Goal: Task Accomplishment & Management: Manage account settings

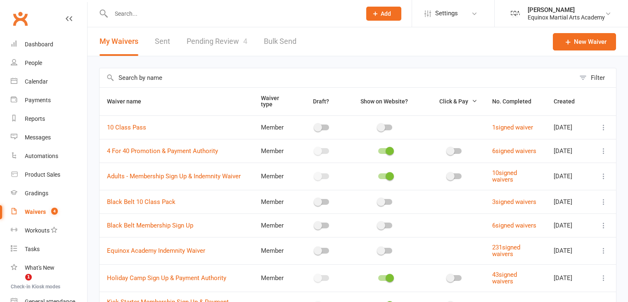
select select "50"
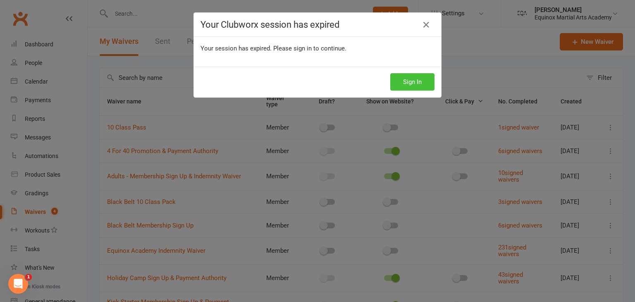
click at [409, 79] on button "Sign In" at bounding box center [412, 81] width 44 height 17
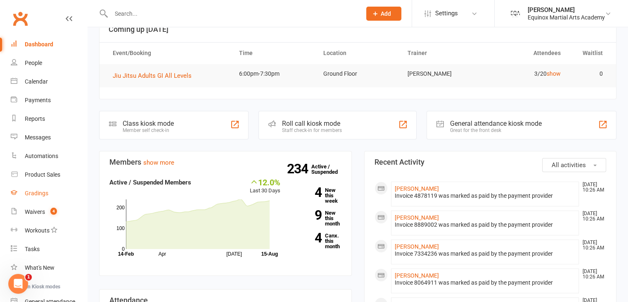
scroll to position [38, 0]
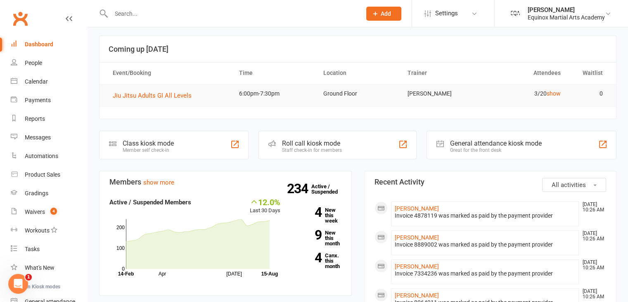
click at [138, 17] on input "text" at bounding box center [232, 14] width 247 height 12
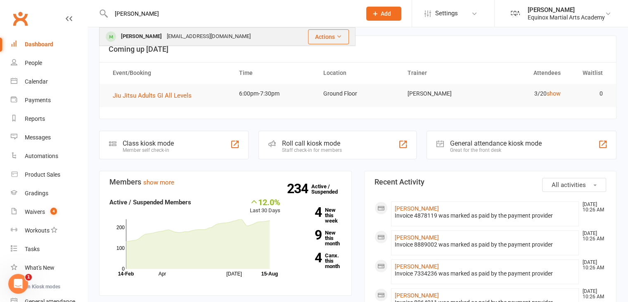
type input "[PERSON_NAME]"
click at [164, 32] on div "[EMAIL_ADDRESS][DOMAIN_NAME]" at bounding box center [208, 37] width 89 height 12
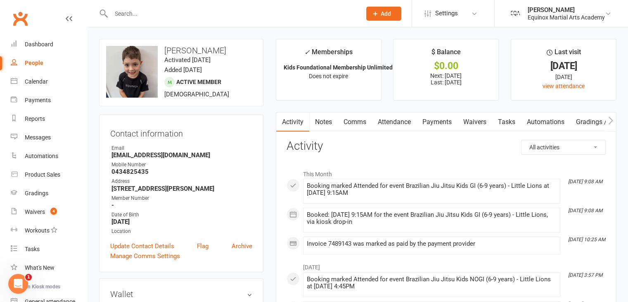
click at [444, 121] on link "Payments" at bounding box center [437, 121] width 41 height 19
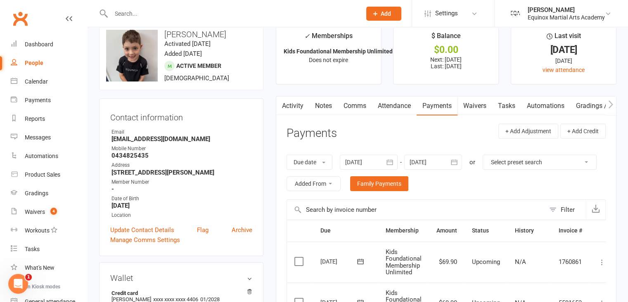
click at [385, 163] on button "button" at bounding box center [390, 162] width 15 height 15
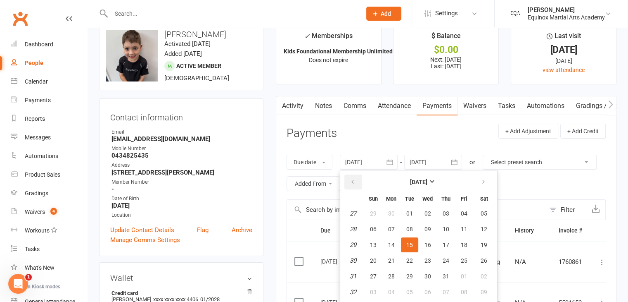
click at [354, 178] on icon "button" at bounding box center [353, 181] width 6 height 7
click at [414, 228] on button "06" at bounding box center [409, 228] width 17 height 15
type input "[DATE]"
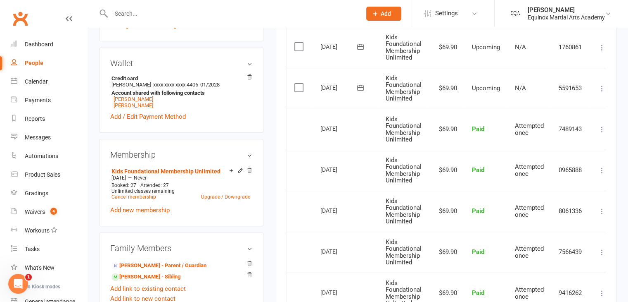
scroll to position [232, 0]
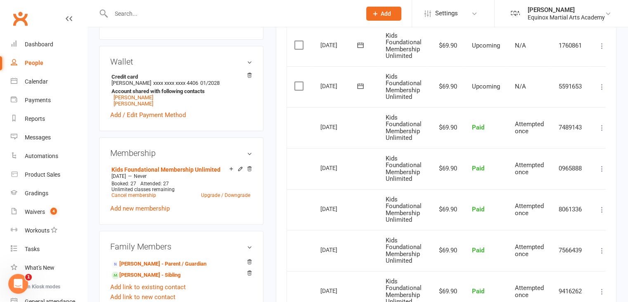
click at [218, 11] on input "text" at bounding box center [232, 14] width 247 height 12
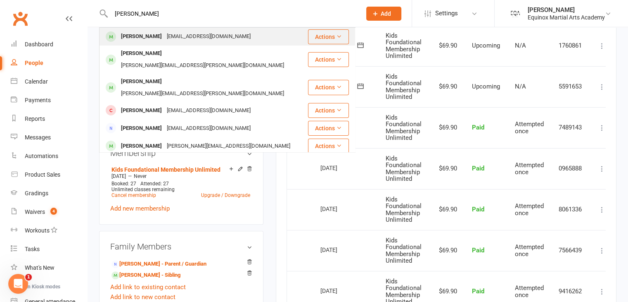
type input "[PERSON_NAME]"
click at [208, 33] on div "[EMAIL_ADDRESS][DOMAIN_NAME]" at bounding box center [208, 37] width 89 height 12
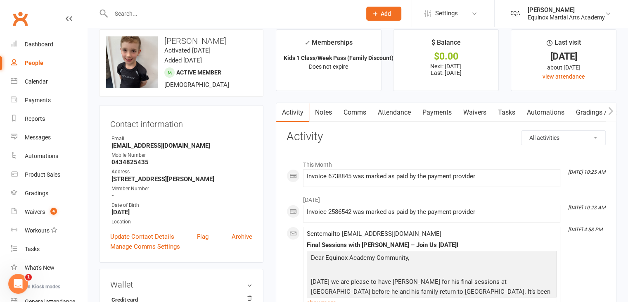
scroll to position [10, 0]
click at [440, 113] on link "Payments" at bounding box center [437, 111] width 41 height 19
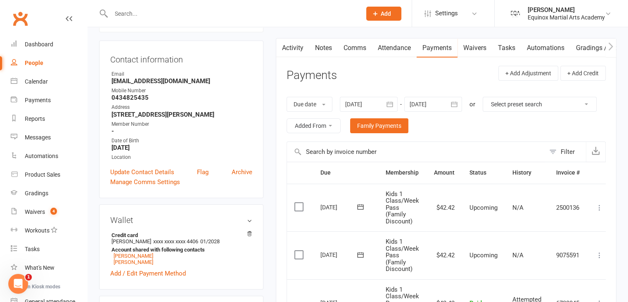
scroll to position [74, 0]
click at [392, 49] on link "Attendance" at bounding box center [394, 48] width 45 height 19
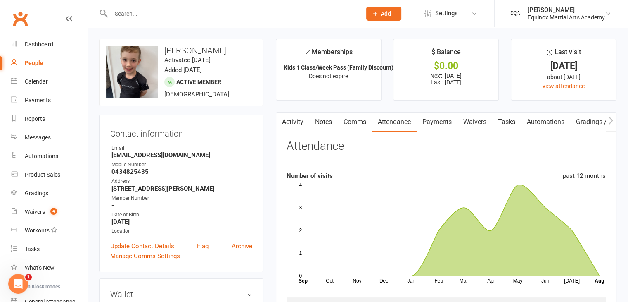
click at [301, 123] on link "Activity" at bounding box center [292, 121] width 33 height 19
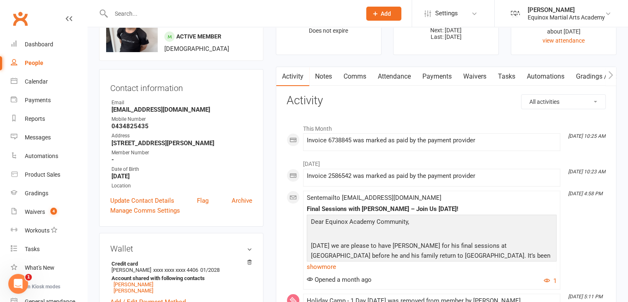
scroll to position [94, 0]
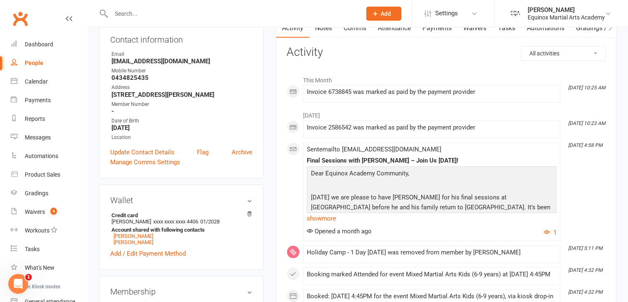
click at [264, 12] on input "text" at bounding box center [232, 14] width 247 height 12
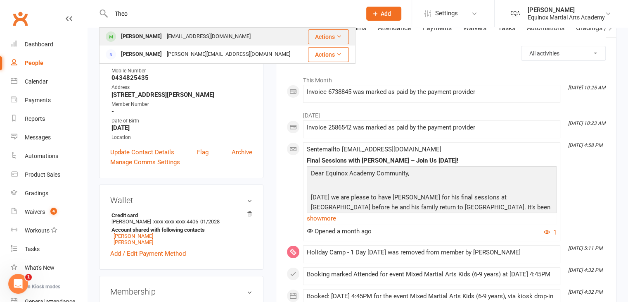
type input "Theo"
click at [227, 36] on div "[EMAIL_ADDRESS][DOMAIN_NAME]" at bounding box center [208, 37] width 89 height 12
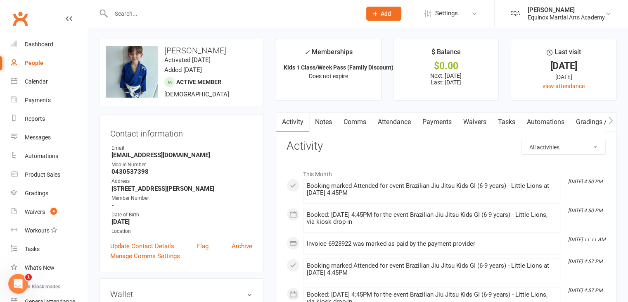
click at [425, 120] on link "Payments" at bounding box center [437, 121] width 41 height 19
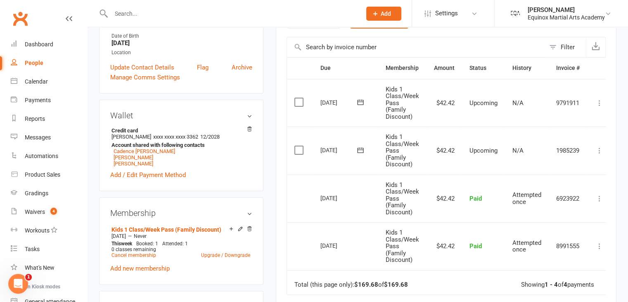
scroll to position [178, 0]
click at [599, 149] on icon at bounding box center [600, 150] width 8 height 8
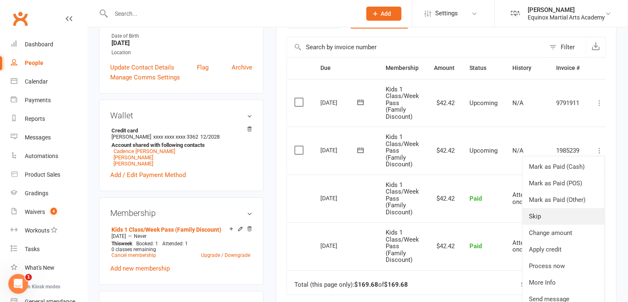
click at [559, 212] on link "Skip" at bounding box center [564, 216] width 82 height 17
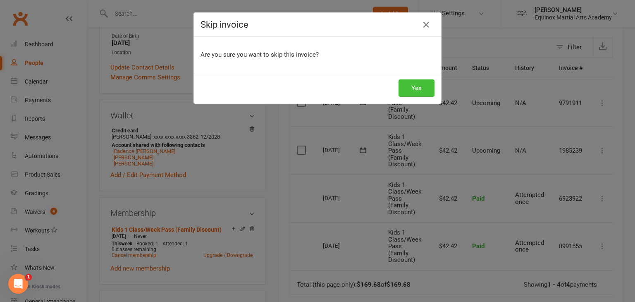
click at [421, 84] on button "Yes" at bounding box center [416, 87] width 36 height 17
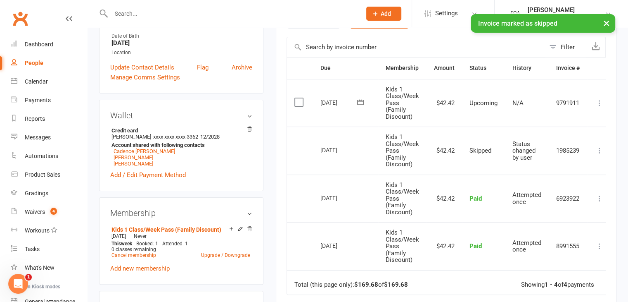
click at [600, 100] on icon at bounding box center [600, 103] width 8 height 8
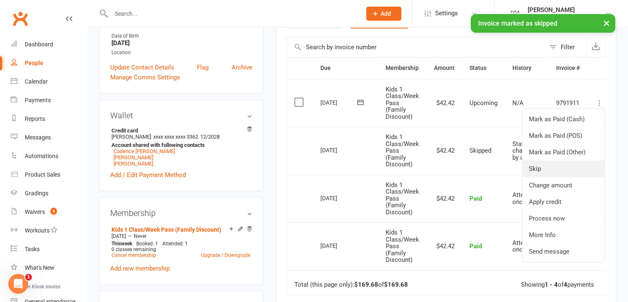
click at [551, 169] on link "Skip" at bounding box center [564, 168] width 82 height 17
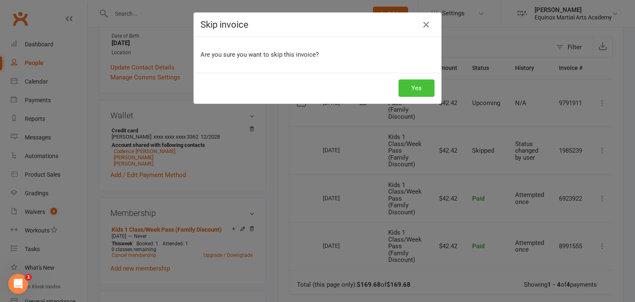
click at [409, 90] on button "Yes" at bounding box center [416, 87] width 36 height 17
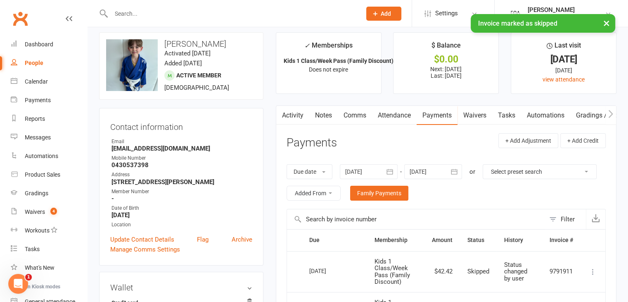
scroll to position [0, 0]
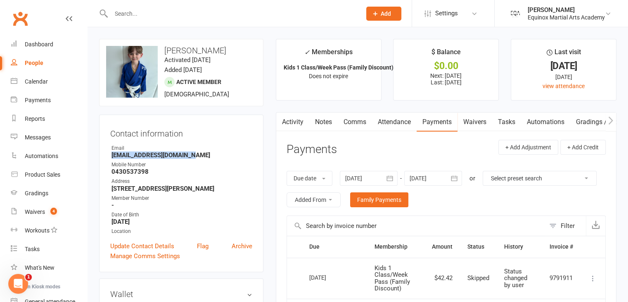
drag, startPoint x: 196, startPoint y: 157, endPoint x: 111, endPoint y: 154, distance: 85.2
click at [112, 154] on strong "[EMAIL_ADDRESS][DOMAIN_NAME]" at bounding box center [182, 154] width 141 height 7
copy strong "[EMAIL_ADDRESS][DOMAIN_NAME]"
click at [142, 17] on input "text" at bounding box center [232, 14] width 247 height 12
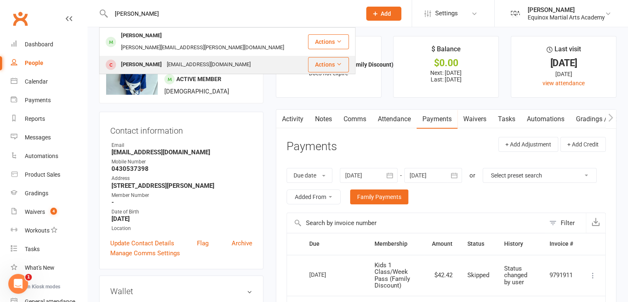
scroll to position [3, 0]
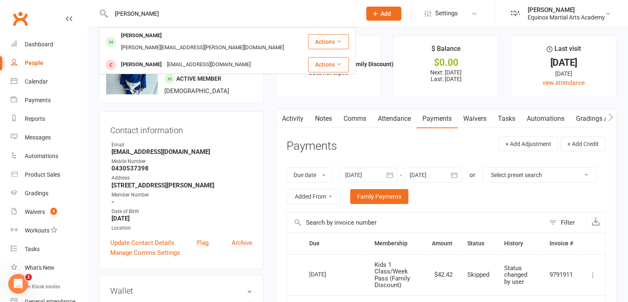
click at [131, 15] on input "[PERSON_NAME]" at bounding box center [232, 14] width 247 height 12
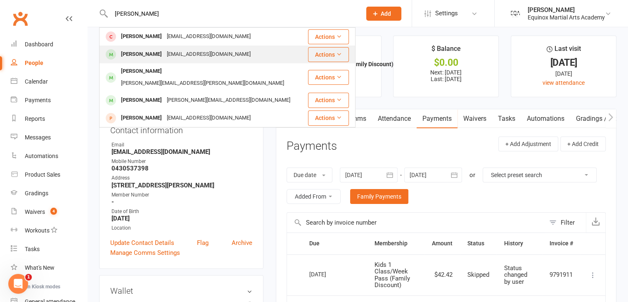
type input "[PERSON_NAME]"
click at [154, 55] on div "[PERSON_NAME]" at bounding box center [142, 54] width 46 height 12
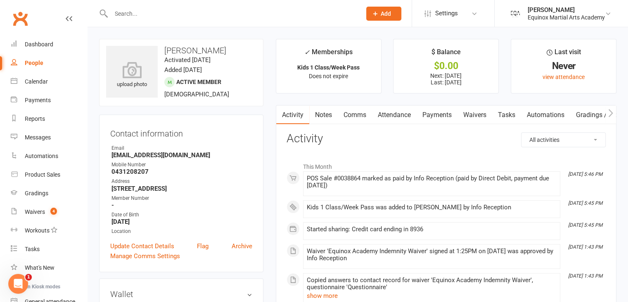
click at [224, 15] on input "text" at bounding box center [232, 14] width 247 height 12
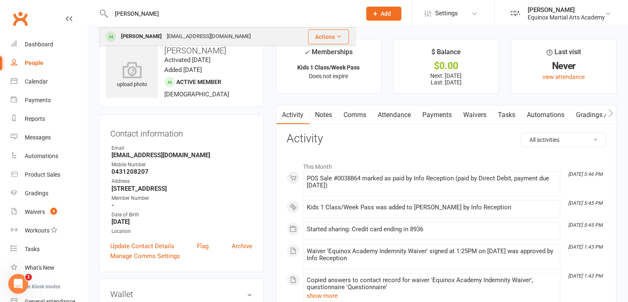
type input "[PERSON_NAME]"
click at [186, 33] on div "[EMAIL_ADDRESS][DOMAIN_NAME]" at bounding box center [208, 37] width 89 height 12
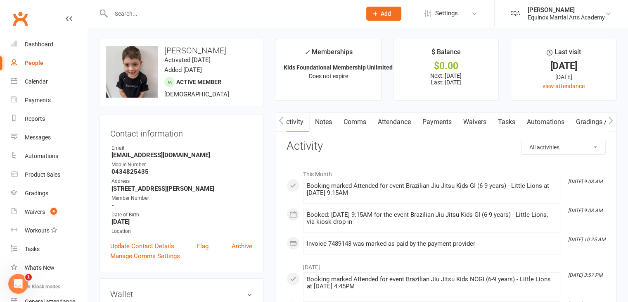
click at [443, 120] on link "Payments" at bounding box center [437, 121] width 41 height 19
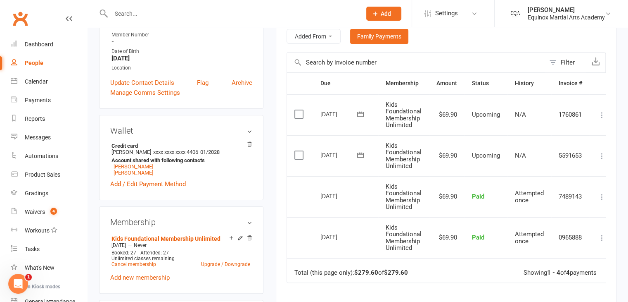
scroll to position [163, 0]
click at [602, 155] on icon at bounding box center [602, 156] width 8 height 8
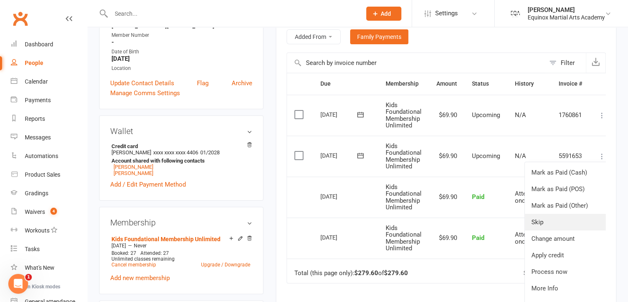
click at [574, 216] on link "Skip" at bounding box center [566, 222] width 82 height 17
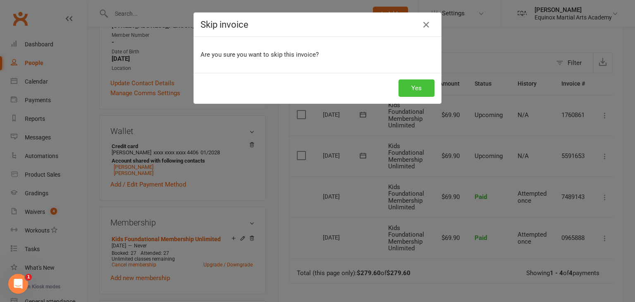
click at [411, 87] on button "Yes" at bounding box center [416, 87] width 36 height 17
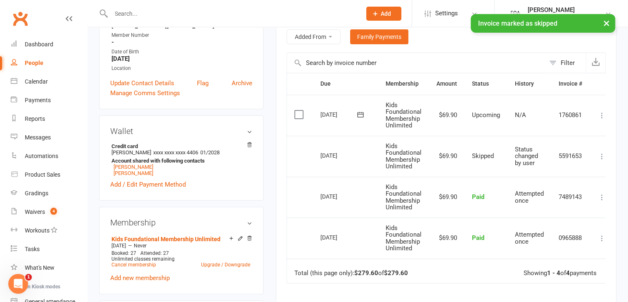
click at [603, 113] on icon at bounding box center [602, 115] width 8 height 8
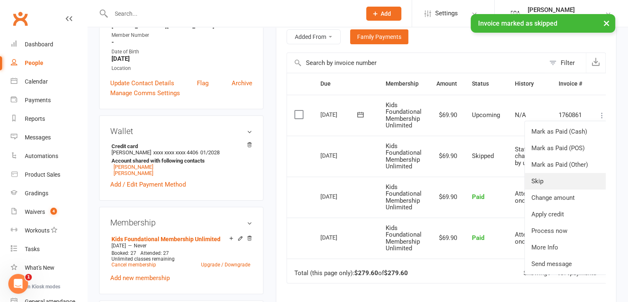
click at [577, 180] on link "Skip" at bounding box center [566, 181] width 82 height 17
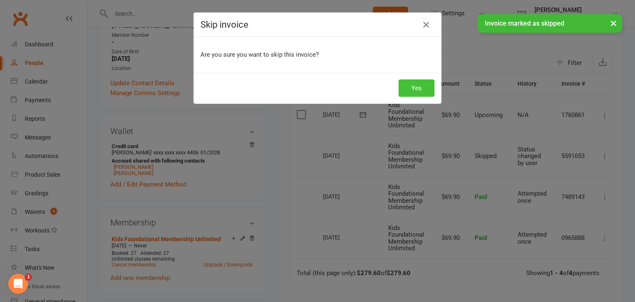
click at [409, 88] on button "Yes" at bounding box center [416, 87] width 36 height 17
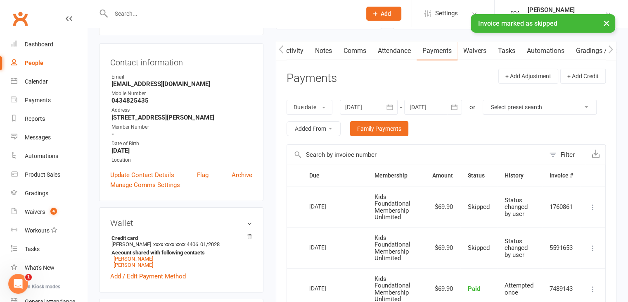
scroll to position [69, 0]
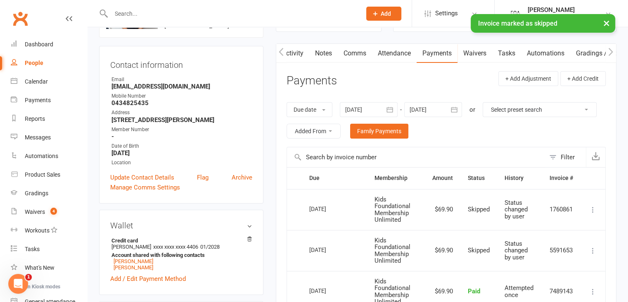
click at [211, 10] on input "text" at bounding box center [232, 14] width 247 height 12
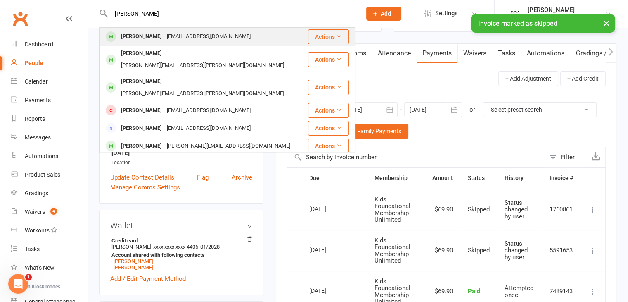
type input "[PERSON_NAME]"
click at [197, 33] on div "[EMAIL_ADDRESS][DOMAIN_NAME]" at bounding box center [208, 37] width 89 height 12
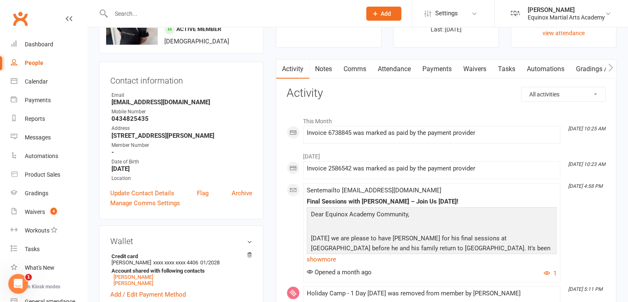
scroll to position [56, 0]
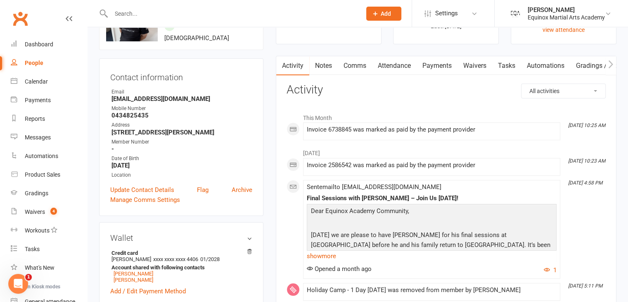
click at [473, 65] on link "Waivers" at bounding box center [475, 65] width 35 height 19
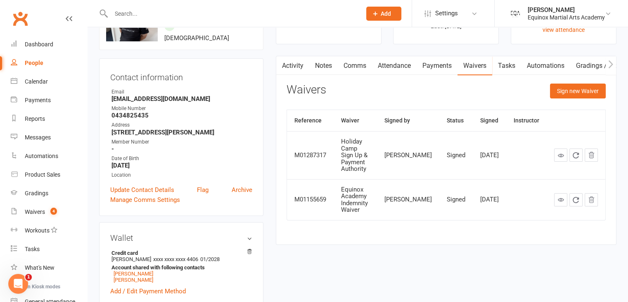
click at [438, 65] on link "Payments" at bounding box center [437, 65] width 41 height 19
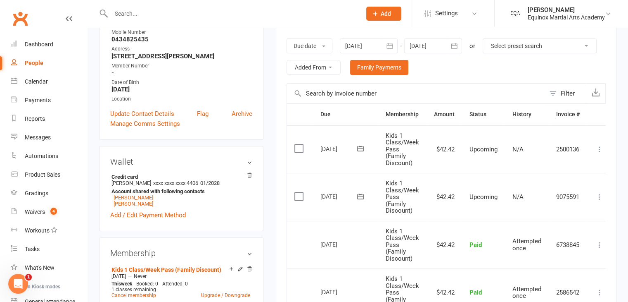
scroll to position [132, 0]
click at [599, 197] on icon at bounding box center [600, 197] width 8 height 8
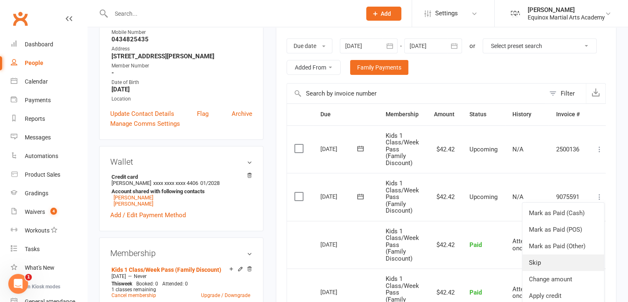
click at [559, 262] on link "Skip" at bounding box center [564, 262] width 82 height 17
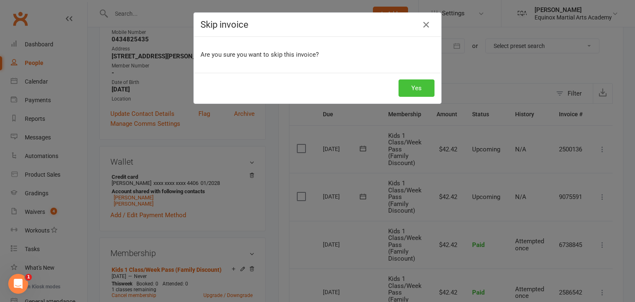
click at [421, 86] on button "Yes" at bounding box center [416, 87] width 36 height 17
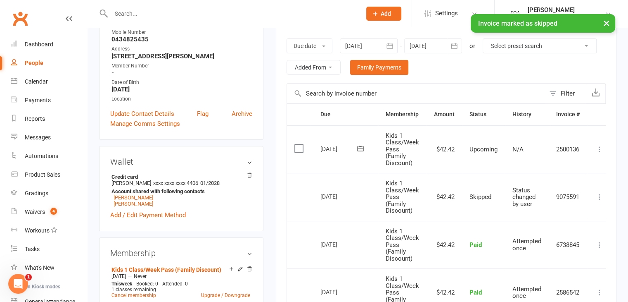
click at [600, 152] on button at bounding box center [600, 149] width 10 height 10
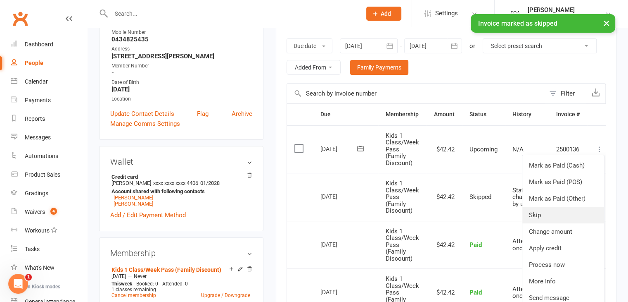
click at [573, 214] on link "Skip" at bounding box center [564, 215] width 82 height 17
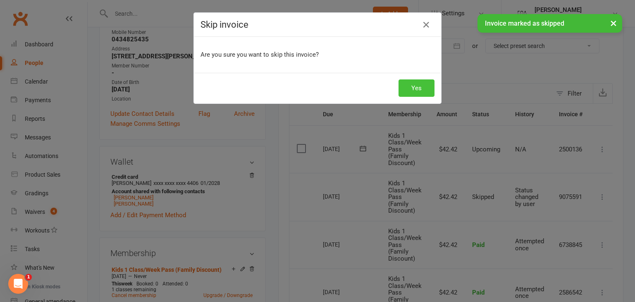
click at [418, 91] on button "Yes" at bounding box center [416, 87] width 36 height 17
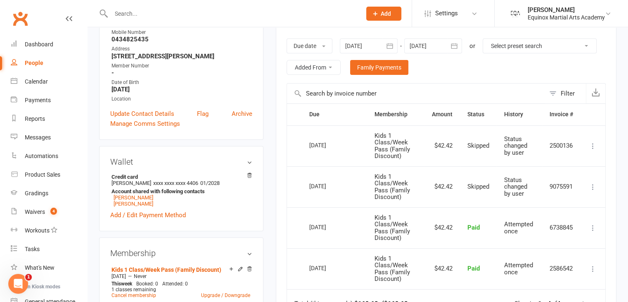
scroll to position [0, 0]
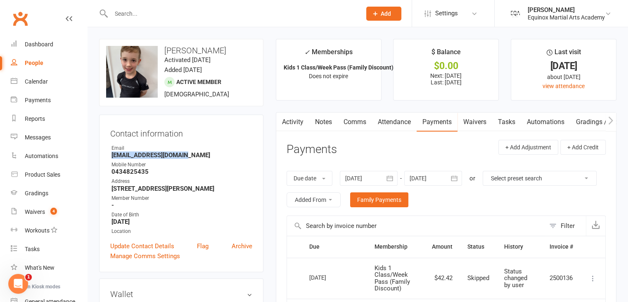
drag, startPoint x: 191, startPoint y: 155, endPoint x: 109, endPoint y: 155, distance: 81.4
click at [109, 155] on div "Contact information Owner Email [EMAIL_ADDRESS][DOMAIN_NAME] Mobile Number [PHO…" at bounding box center [181, 192] width 164 height 157
copy strong "[EMAIL_ADDRESS][DOMAIN_NAME]"
click at [195, 18] on input "text" at bounding box center [232, 14] width 247 height 12
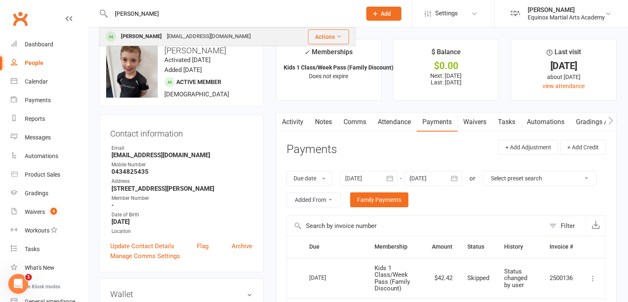
type input "[PERSON_NAME]"
click at [192, 34] on div "[EMAIL_ADDRESS][DOMAIN_NAME]" at bounding box center [208, 37] width 89 height 12
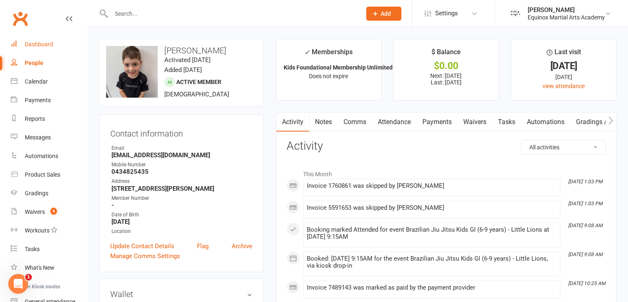
click at [36, 45] on div "Dashboard" at bounding box center [39, 44] width 29 height 7
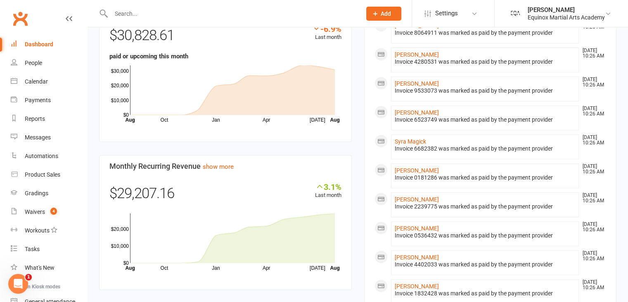
scroll to position [483, 0]
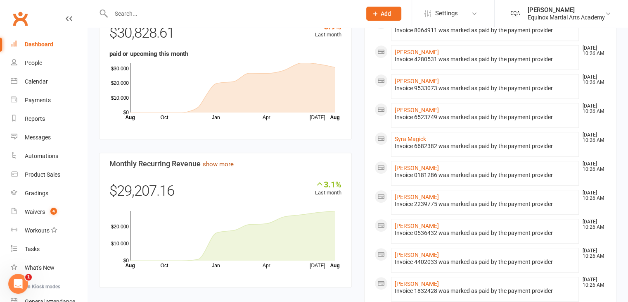
click at [212, 161] on link "show more" at bounding box center [218, 163] width 31 height 7
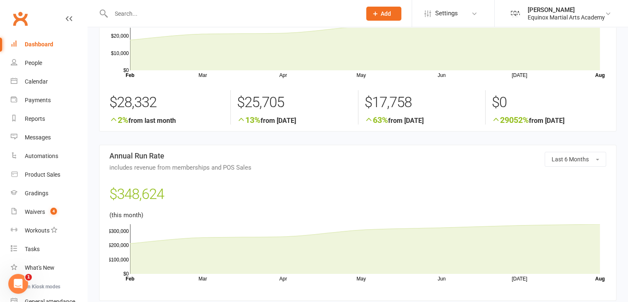
scroll to position [98, 0]
click at [45, 42] on div "Dashboard" at bounding box center [39, 44] width 29 height 7
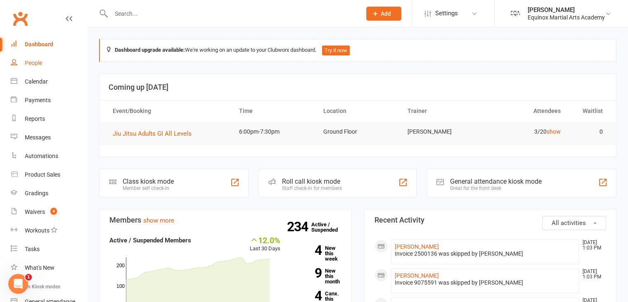
click at [40, 65] on div "People" at bounding box center [33, 62] width 17 height 7
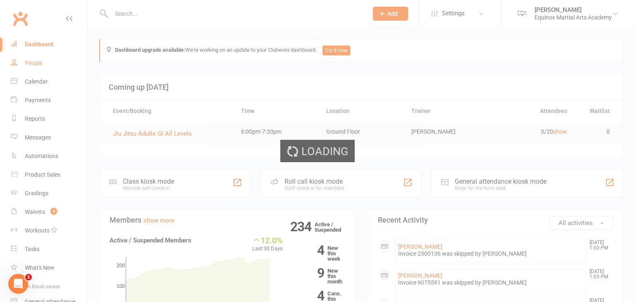
select select "100"
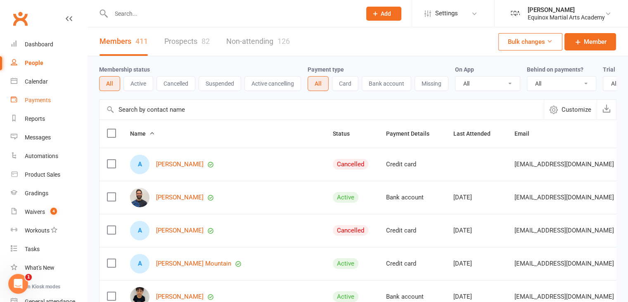
click at [50, 99] on div "Payments" at bounding box center [38, 100] width 26 height 7
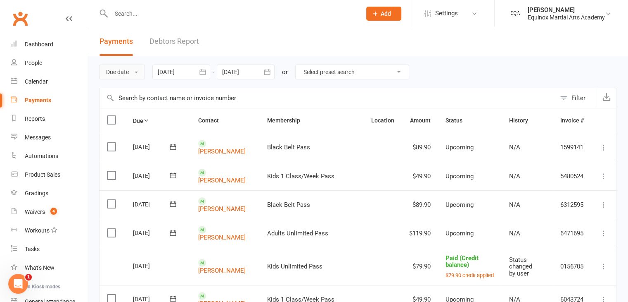
click at [130, 70] on button "Due date" at bounding box center [122, 71] width 46 height 15
click at [132, 123] on link "Date failed" at bounding box center [141, 123] width 82 height 17
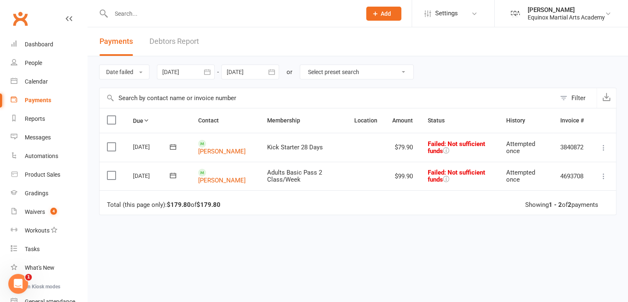
click at [604, 147] on icon at bounding box center [604, 147] width 8 height 8
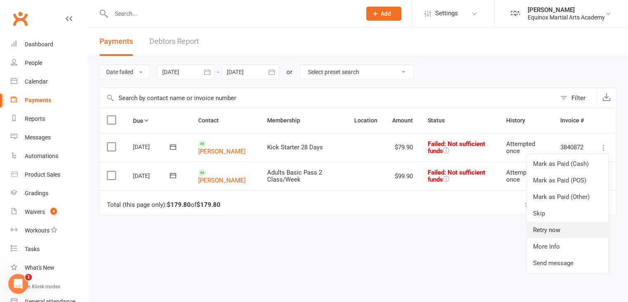
click at [564, 230] on link "Retry now" at bounding box center [568, 229] width 82 height 17
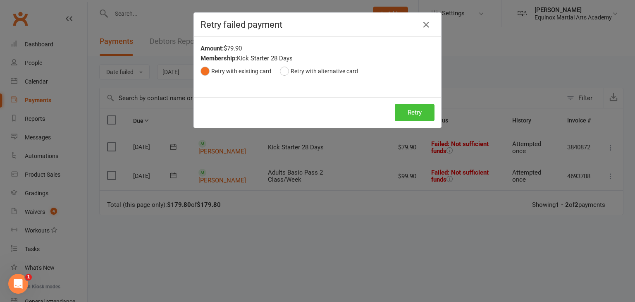
click at [413, 110] on button "Retry" at bounding box center [415, 112] width 40 height 17
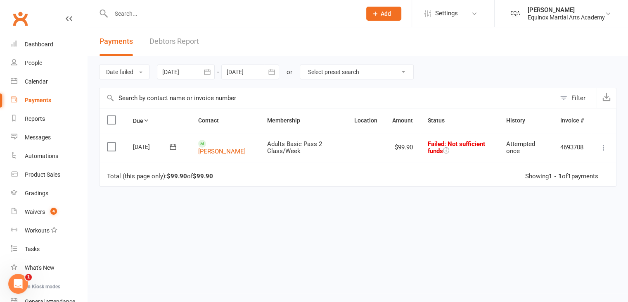
click at [603, 145] on icon at bounding box center [604, 147] width 8 height 8
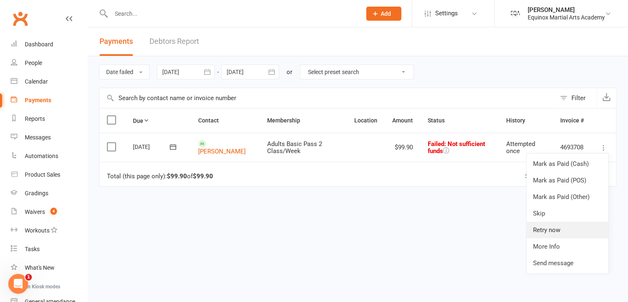
click at [559, 231] on link "Retry now" at bounding box center [568, 229] width 82 height 17
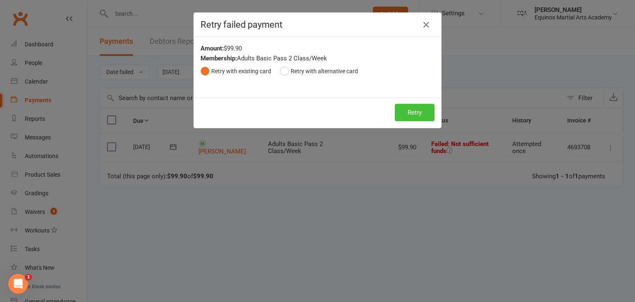
click at [409, 112] on button "Retry" at bounding box center [415, 112] width 40 height 17
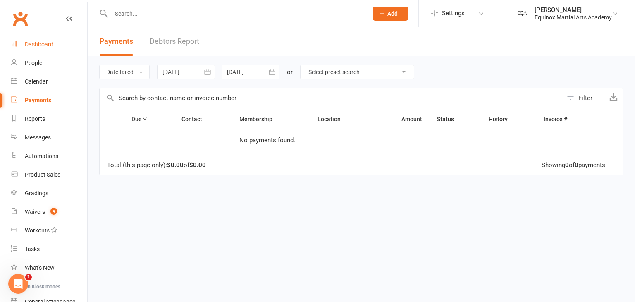
click at [54, 42] on link "Dashboard" at bounding box center [49, 44] width 76 height 19
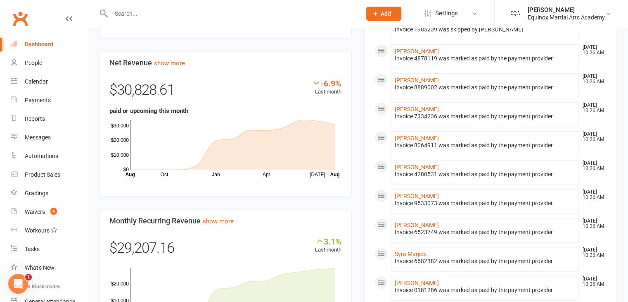
scroll to position [426, 0]
click at [220, 219] on link "show more" at bounding box center [218, 220] width 31 height 7
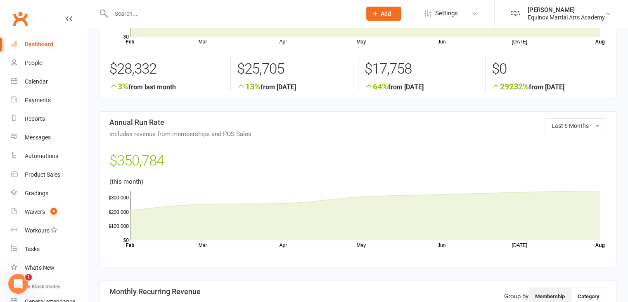
scroll to position [134, 0]
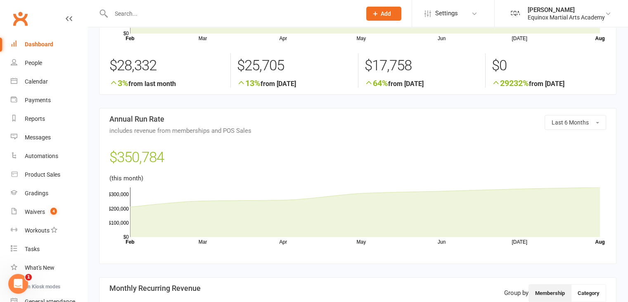
click at [44, 43] on div "Dashboard" at bounding box center [39, 44] width 29 height 7
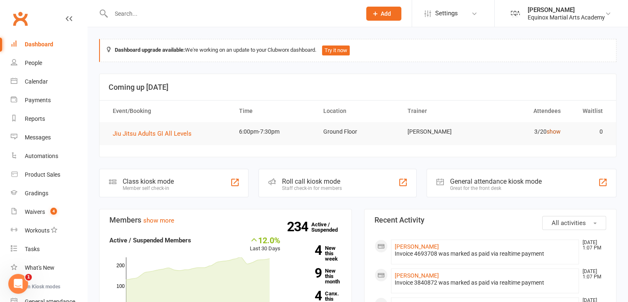
click at [558, 131] on link "show" at bounding box center [554, 131] width 14 height 7
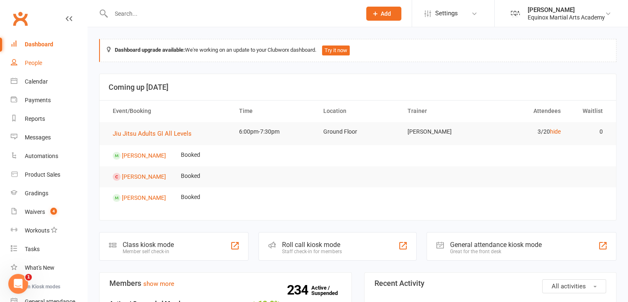
click at [45, 62] on link "People" at bounding box center [49, 63] width 76 height 19
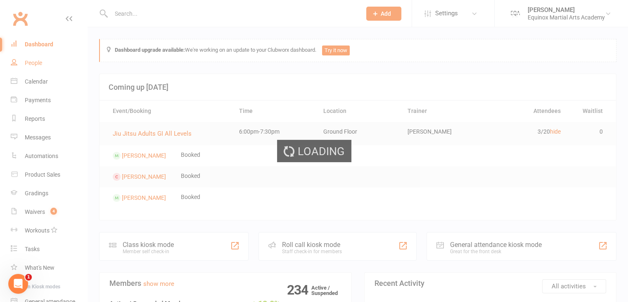
select select "100"
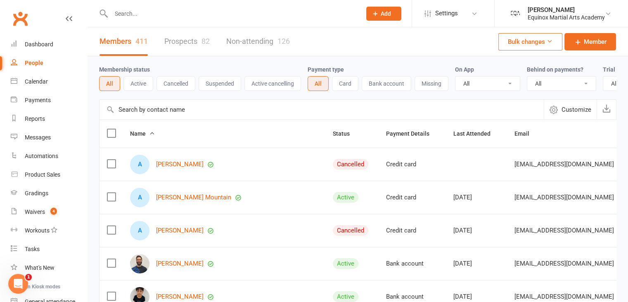
click at [220, 88] on button "Suspended" at bounding box center [220, 83] width 43 height 15
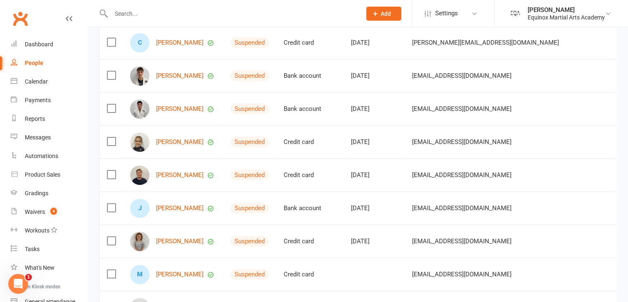
scroll to position [221, 0]
click at [193, 178] on link "[PERSON_NAME]" at bounding box center [180, 174] width 48 height 7
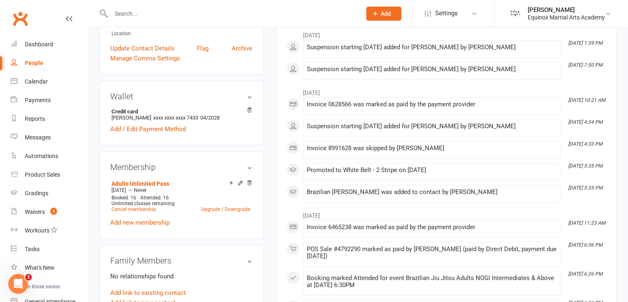
scroll to position [196, 0]
click at [38, 213] on div "Waivers" at bounding box center [35, 211] width 20 height 7
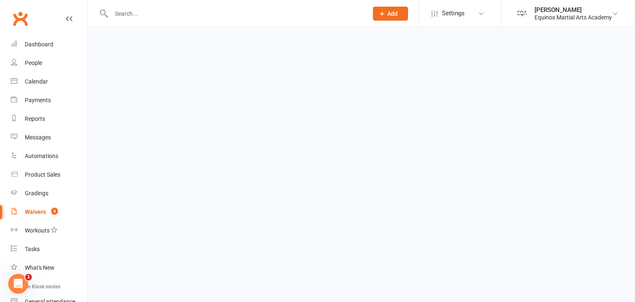
select select "50"
